Goal: Information Seeking & Learning: Learn about a topic

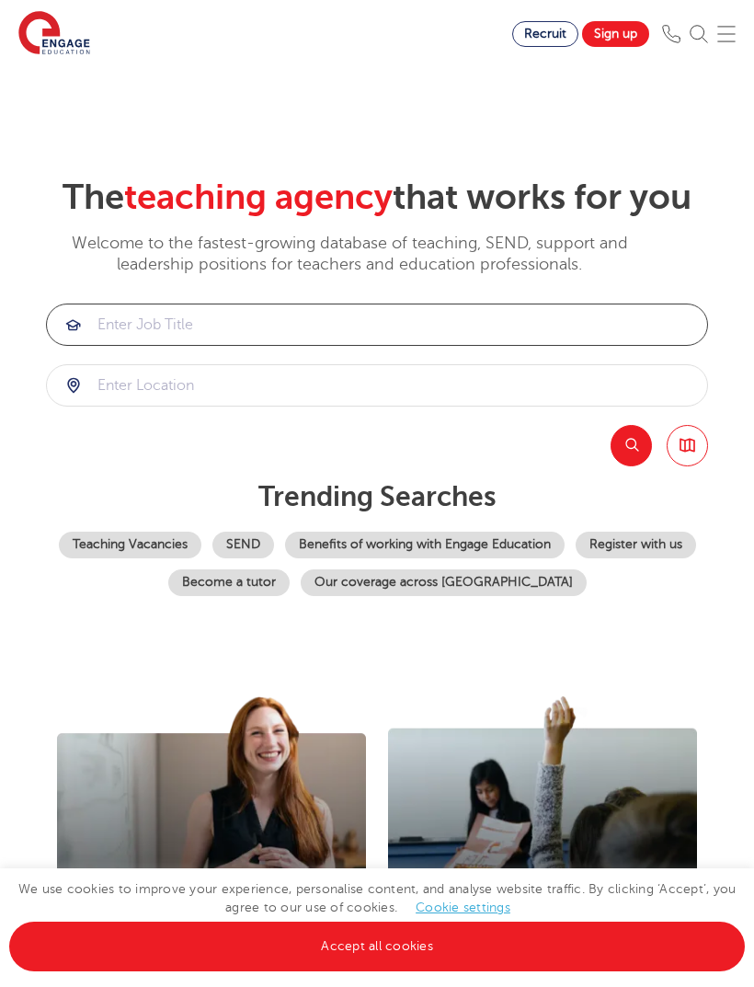
click at [507, 345] on input "search" at bounding box center [377, 324] width 660 height 40
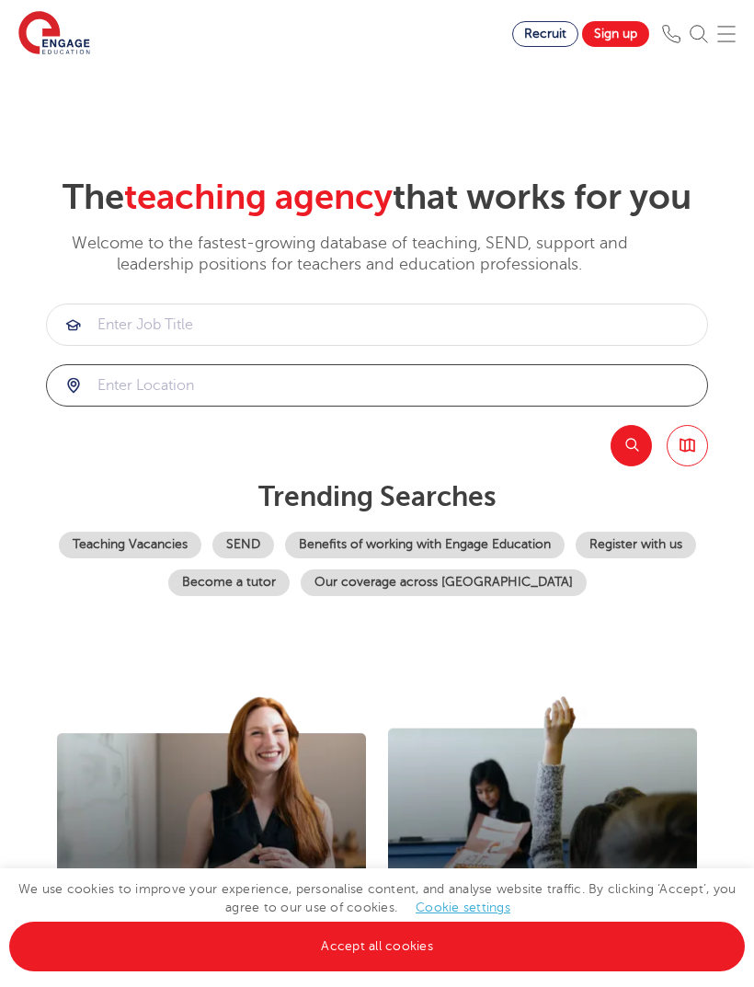
click at [475, 406] on input "search" at bounding box center [377, 385] width 660 height 40
click button "Submit" at bounding box center [0, 0] width 0 height 0
click at [418, 406] on input "search" at bounding box center [377, 385] width 660 height 40
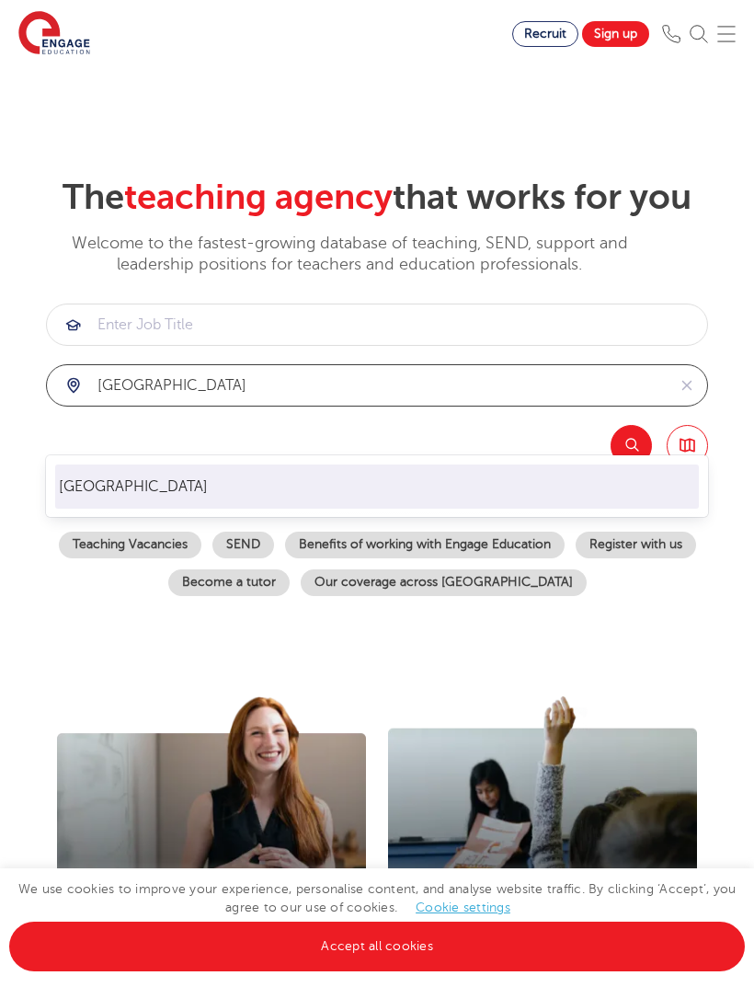
click at [323, 481] on li "[GEOGRAPHIC_DATA]" at bounding box center [377, 486] width 645 height 44
type input "Leeds"
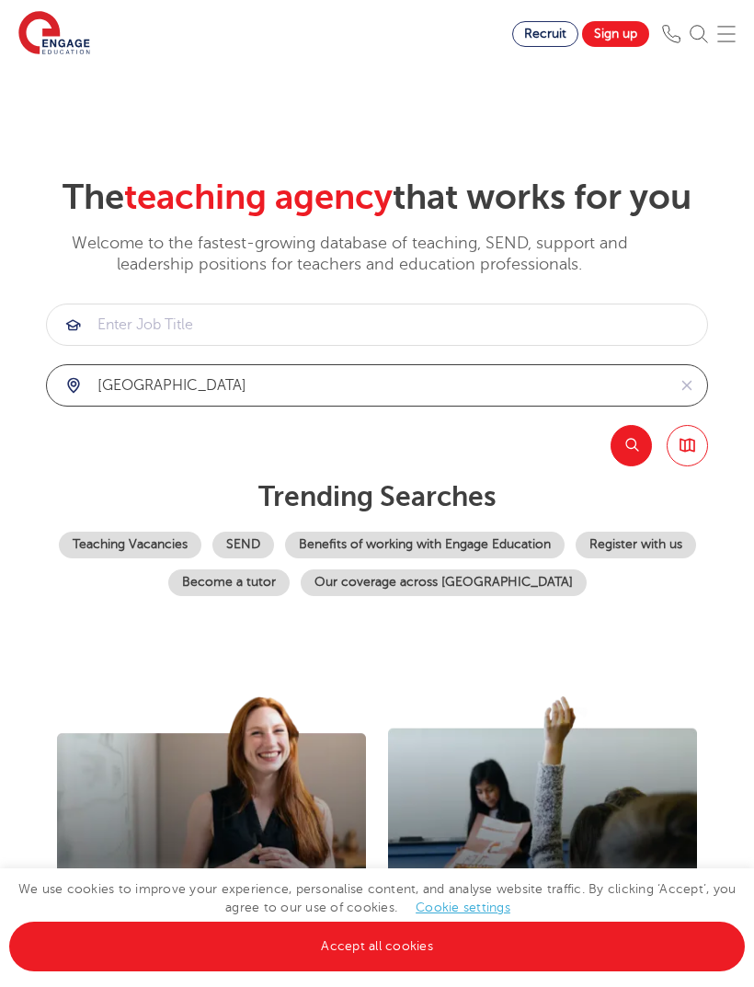
click at [637, 466] on button "Search" at bounding box center [631, 445] width 41 height 41
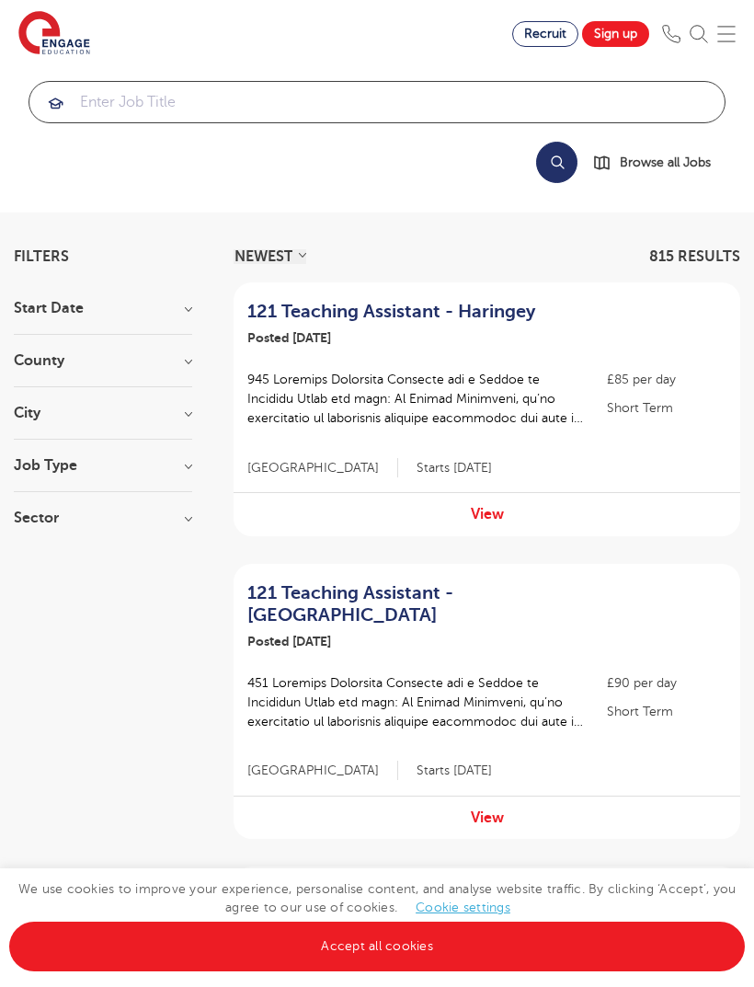
click at [348, 83] on input "search" at bounding box center [376, 102] width 695 height 40
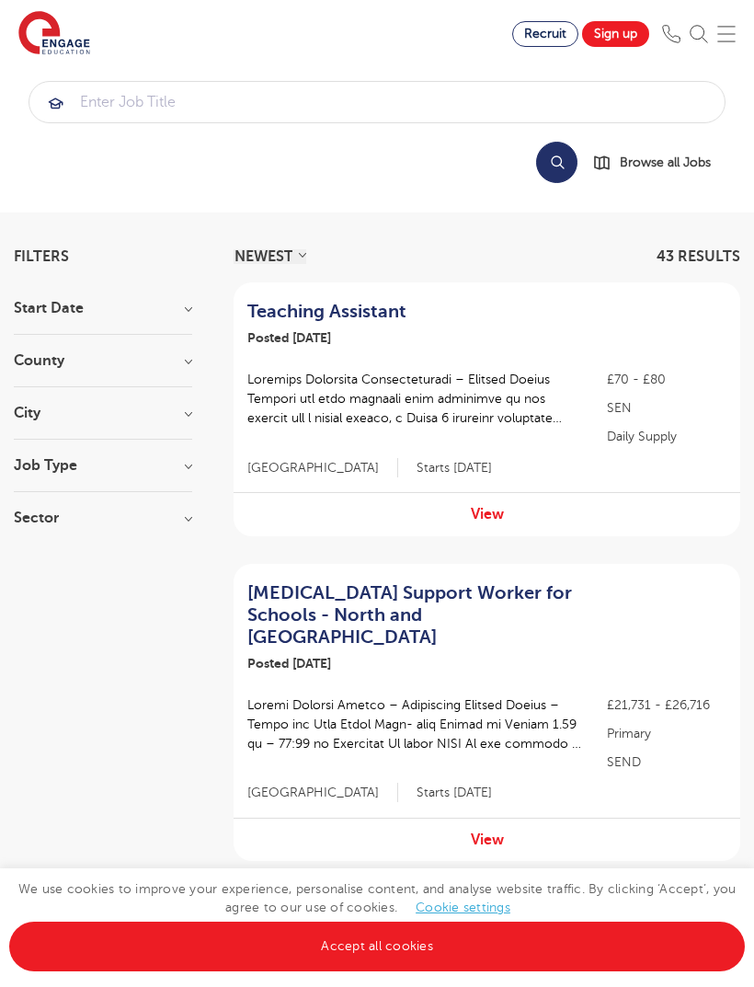
click at [168, 471] on h3 "Job Type" at bounding box center [103, 465] width 178 height 15
click at [191, 463] on h3 "Job Type" at bounding box center [103, 465] width 178 height 15
click at [189, 362] on h3 "County" at bounding box center [103, 360] width 178 height 15
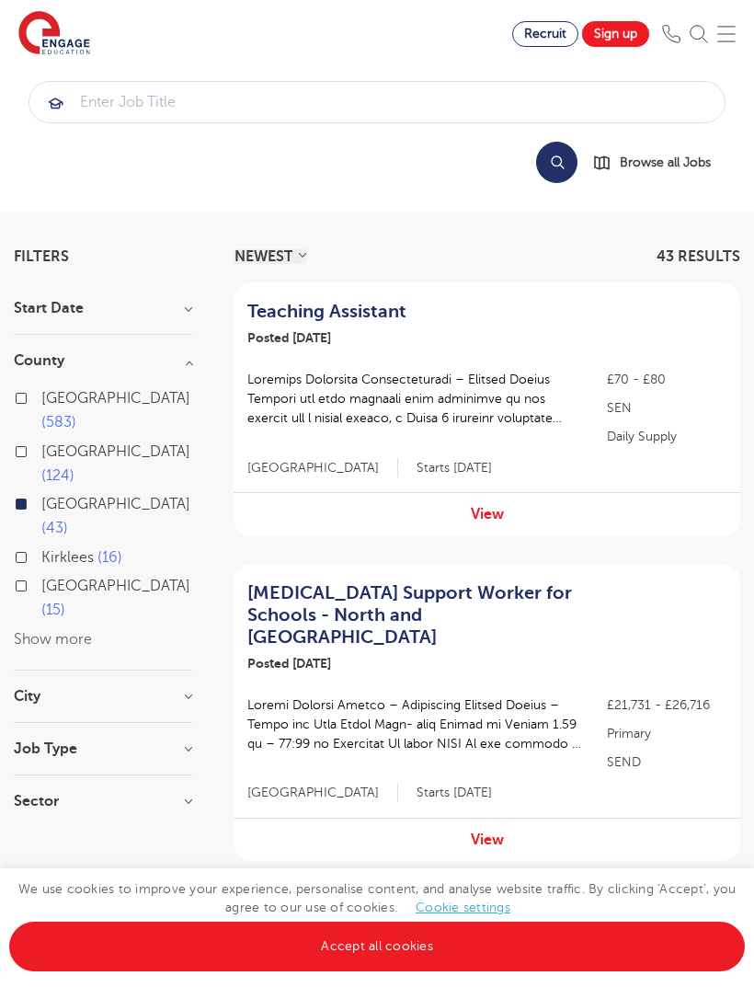
click at [182, 328] on div "Start Date September 36 November 6 October 1 Show more" at bounding box center [103, 318] width 178 height 34
click at [182, 308] on h3 "Start Date" at bounding box center [103, 308] width 178 height 15
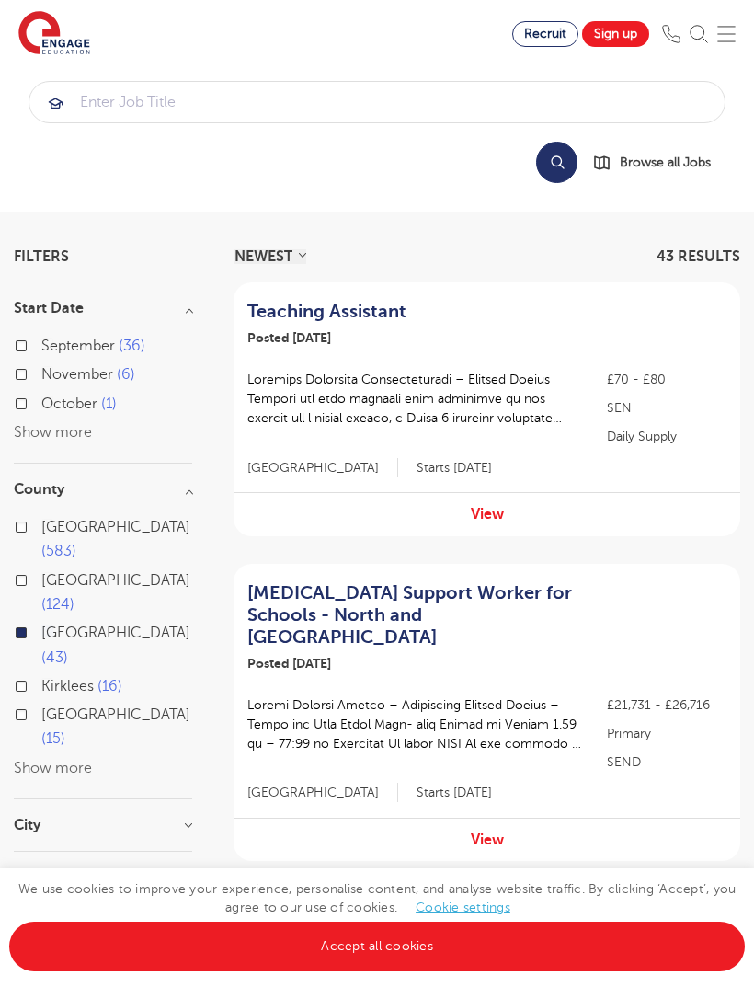
click at [192, 310] on h3 "Start Date" at bounding box center [103, 308] width 178 height 15
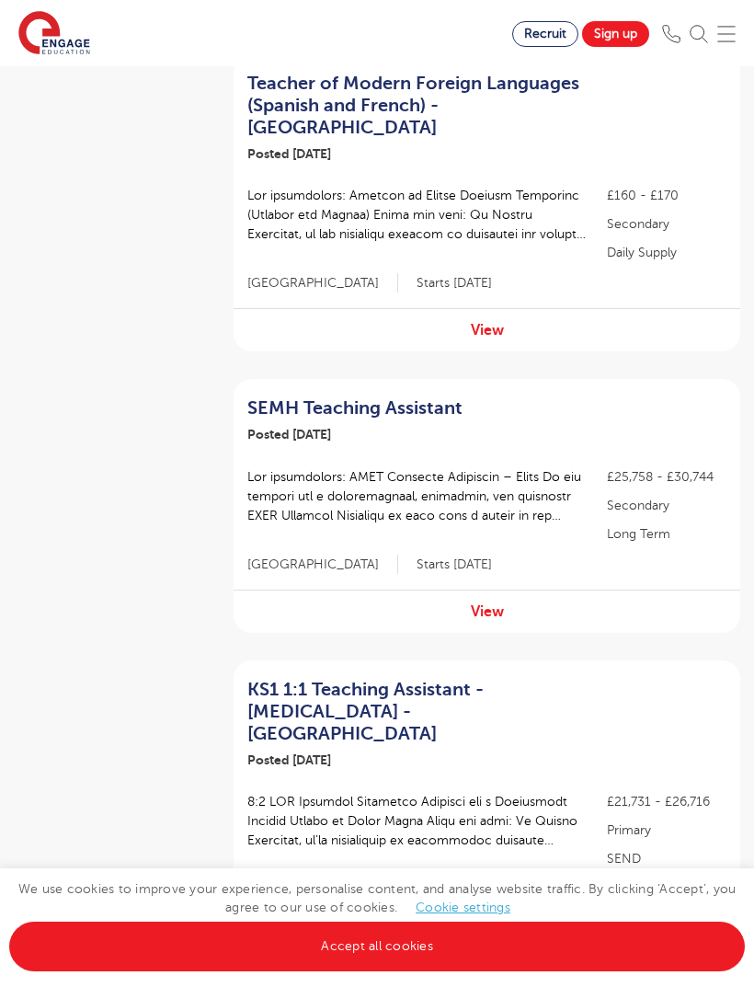
scroll to position [1088, 0]
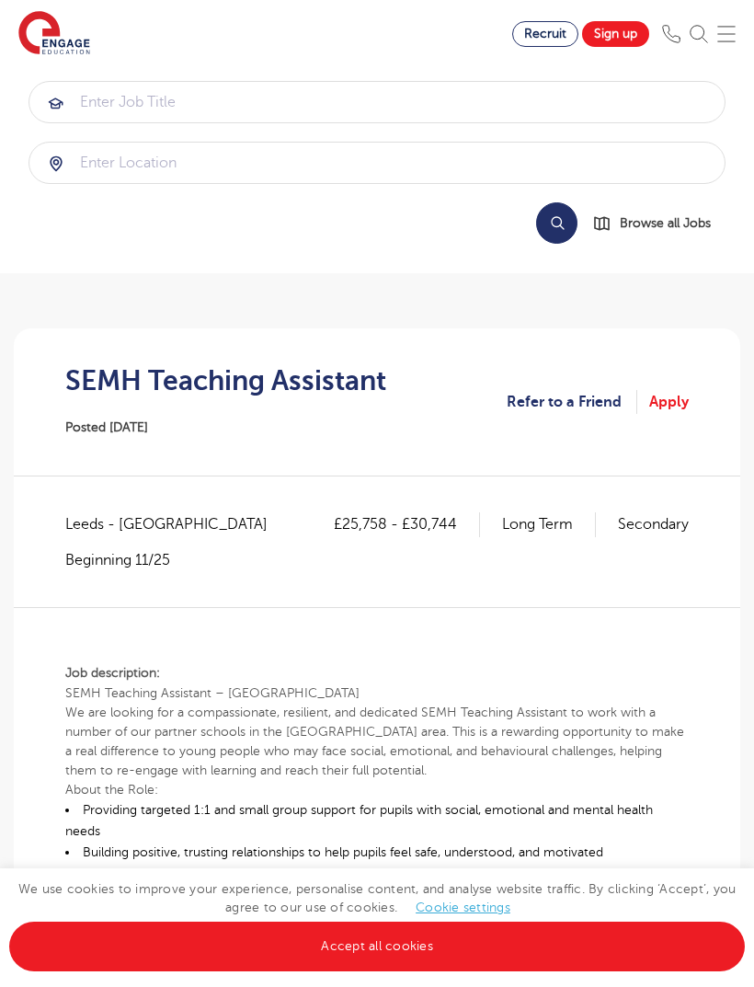
click at [456, 1] on section "Find jobs All vacancies We have one of the UK's largest database. and with hund…" at bounding box center [256, 33] width 512 height 67
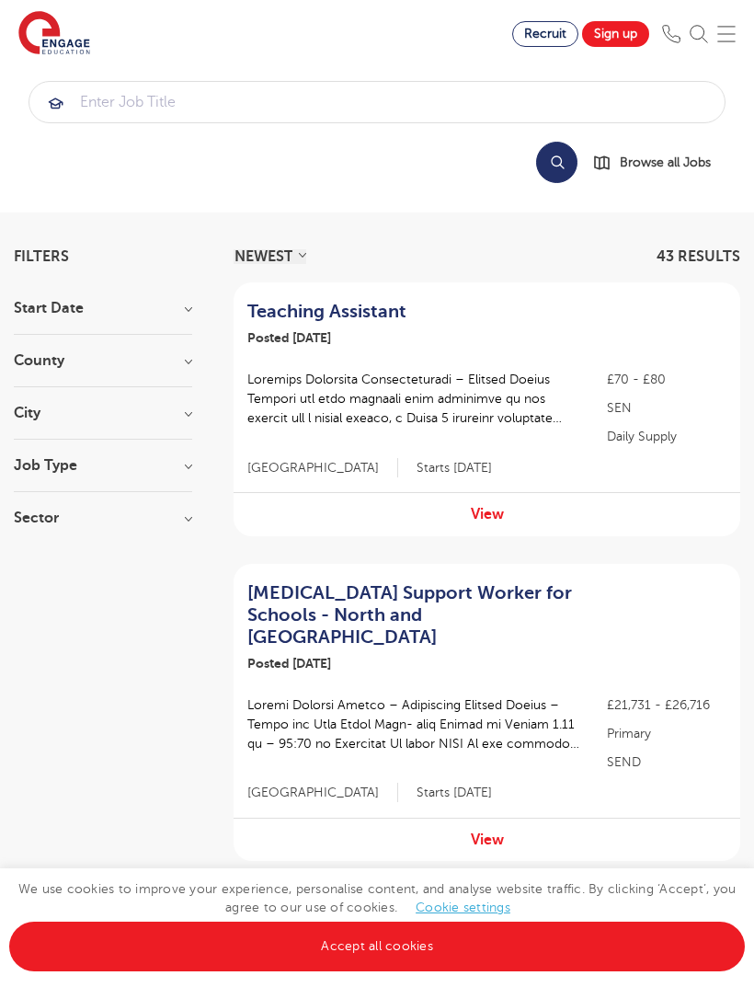
scroll to position [1050, 0]
